Goal: Task Accomplishment & Management: Use online tool/utility

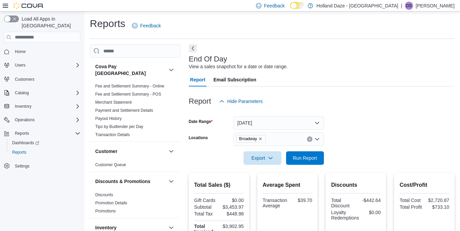
click at [316, 151] on div "Export Run Report" at bounding box center [256, 158] width 135 height 14
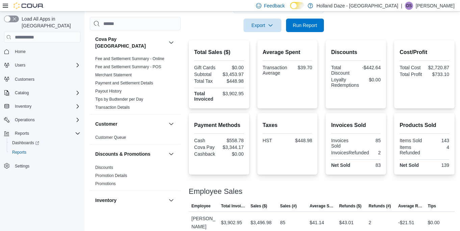
scroll to position [418, 0]
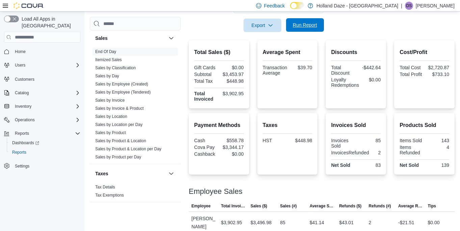
click at [299, 29] on span "Run Report" at bounding box center [305, 25] width 30 height 14
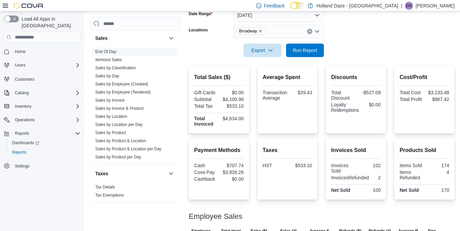
scroll to position [133, 0]
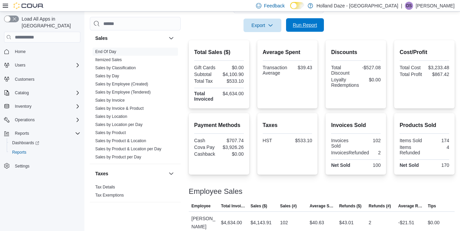
click at [314, 26] on span "Run Report" at bounding box center [305, 25] width 24 height 7
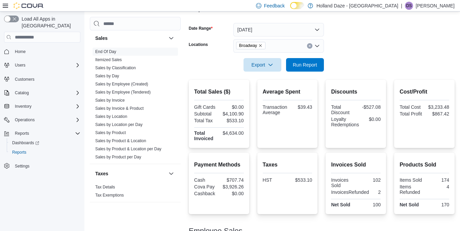
scroll to position [92, 0]
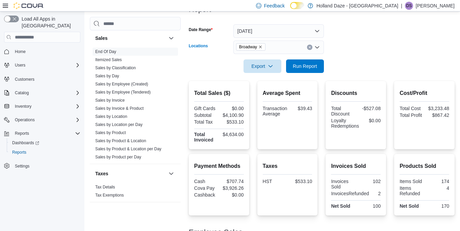
click at [263, 47] on icon "Remove Broadway from selection in this group" at bounding box center [261, 47] width 4 height 4
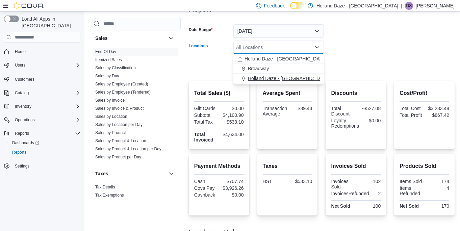
click at [272, 80] on span "Holland Daze - [GEOGRAPHIC_DATA]" at bounding box center [289, 78] width 82 height 7
click at [365, 71] on form "Date Range [DATE] Locations [GEOGRAPHIC_DATA] [GEOGRAPHIC_DATA] - [GEOGRAPHIC_D…" at bounding box center [322, 44] width 266 height 57
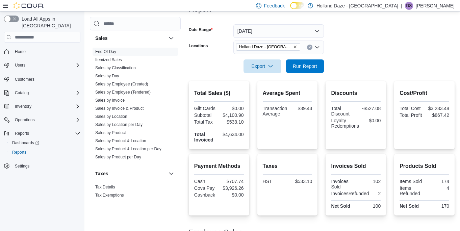
click at [325, 68] on form "Date Range [DATE] Locations [GEOGRAPHIC_DATA] [GEOGRAPHIC_DATA] - [GEOGRAPHIC_D…" at bounding box center [322, 44] width 266 height 57
click at [313, 67] on span "Run Report" at bounding box center [305, 66] width 24 height 7
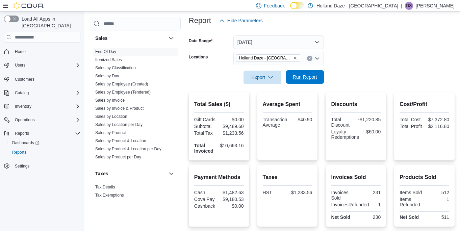
scroll to position [80, 0]
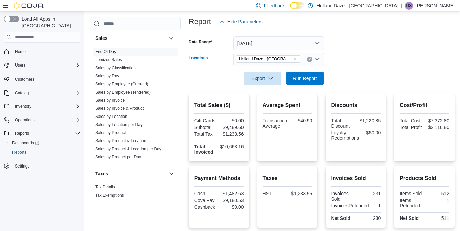
click at [311, 61] on button "Clear input" at bounding box center [309, 59] width 5 height 5
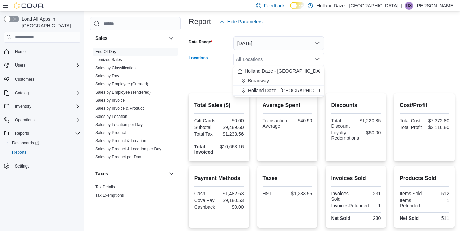
click at [291, 80] on div "Broadway" at bounding box center [279, 80] width 82 height 7
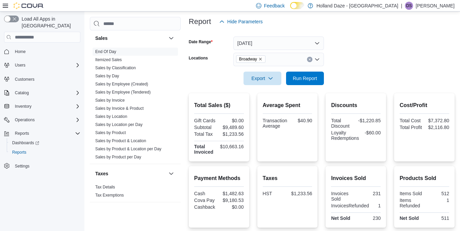
click at [348, 78] on form "Date Range [DATE] Locations Broadway Export Run Report" at bounding box center [322, 56] width 266 height 57
click at [305, 76] on span "Run Report" at bounding box center [305, 78] width 24 height 7
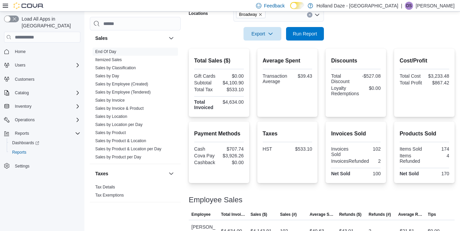
scroll to position [133, 0]
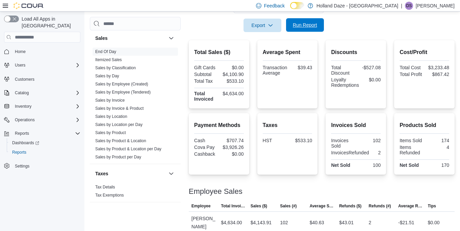
click at [310, 25] on span "Run Report" at bounding box center [305, 25] width 24 height 7
click at [295, 25] on span "Run Report" at bounding box center [305, 25] width 24 height 7
click at [303, 18] on div at bounding box center [322, 15] width 266 height 5
click at [303, 22] on span "Run Report" at bounding box center [305, 25] width 24 height 7
click at [314, 26] on span "Run Report" at bounding box center [305, 25] width 24 height 7
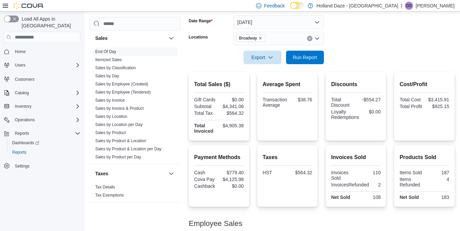
scroll to position [84, 0]
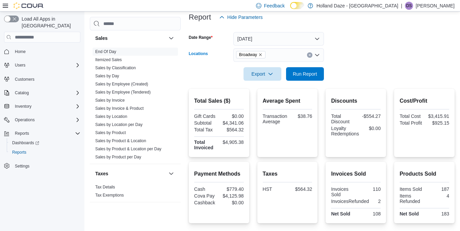
click at [311, 57] on button "Clear input" at bounding box center [309, 54] width 5 height 5
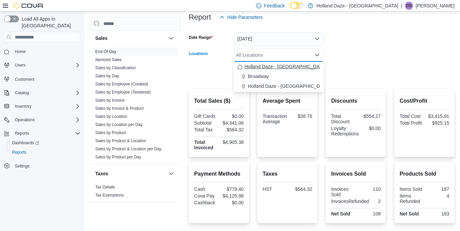
click at [303, 70] on button "Holland Daze - [GEOGRAPHIC_DATA]" at bounding box center [279, 67] width 91 height 10
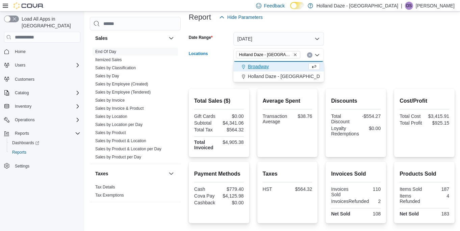
click at [335, 72] on form "Date Range [DATE] Locations [GEOGRAPHIC_DATA] [GEOGRAPHIC_DATA] - [GEOGRAPHIC_D…" at bounding box center [322, 52] width 266 height 57
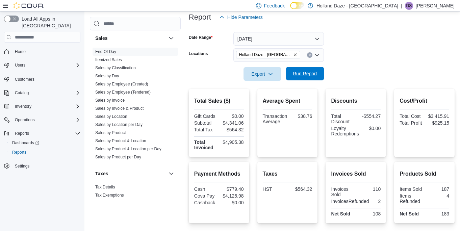
click at [314, 72] on span "Run Report" at bounding box center [305, 73] width 24 height 7
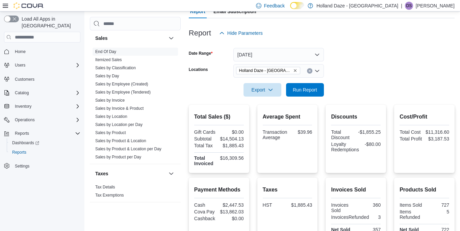
scroll to position [62, 0]
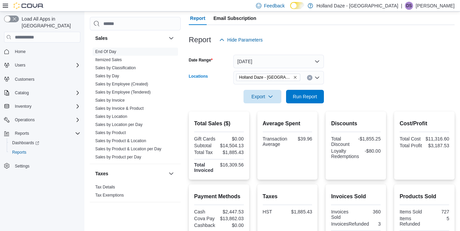
click at [308, 79] on button "Clear input" at bounding box center [309, 77] width 5 height 5
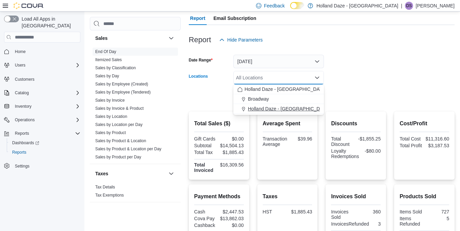
click at [294, 113] on button "Holland Daze - [GEOGRAPHIC_DATA]" at bounding box center [279, 109] width 91 height 10
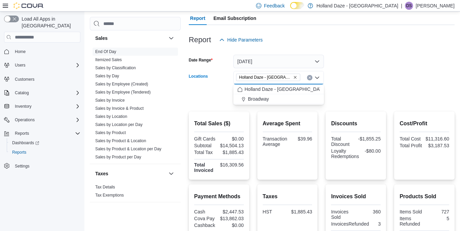
click at [341, 111] on div at bounding box center [322, 107] width 266 height 8
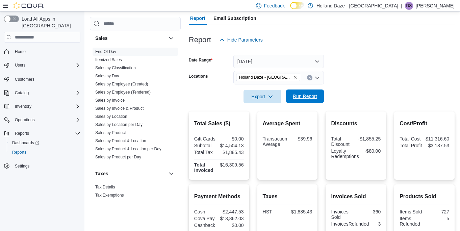
click at [302, 103] on span "Run Report" at bounding box center [305, 97] width 30 height 14
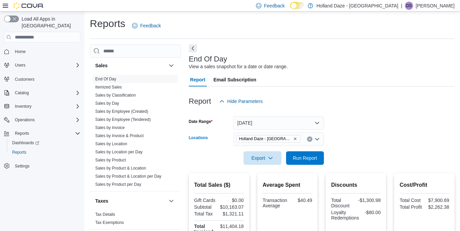
click at [312, 143] on div "Holland Daze - [GEOGRAPHIC_DATA]" at bounding box center [279, 140] width 91 height 14
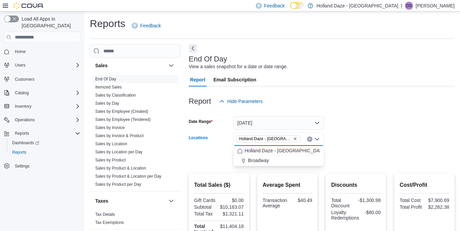
click at [310, 137] on button "Clear input" at bounding box center [309, 139] width 5 height 5
click at [291, 163] on div "Broadway" at bounding box center [279, 160] width 82 height 7
click at [368, 164] on form "Date Range [DATE] Locations [GEOGRAPHIC_DATA] Combo box. Selected. [GEOGRAPHIC_…" at bounding box center [322, 136] width 266 height 57
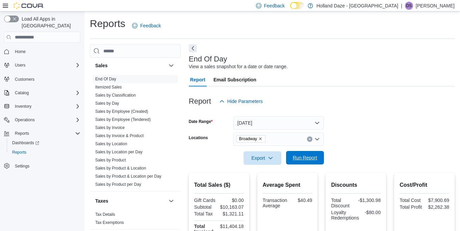
click at [307, 164] on span "Run Report" at bounding box center [305, 158] width 30 height 14
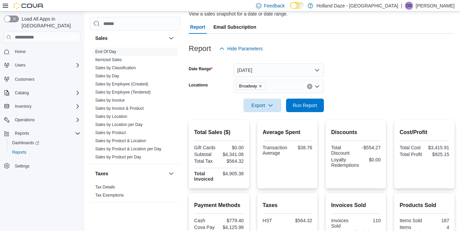
scroll to position [133, 0]
